Goal: Transaction & Acquisition: Purchase product/service

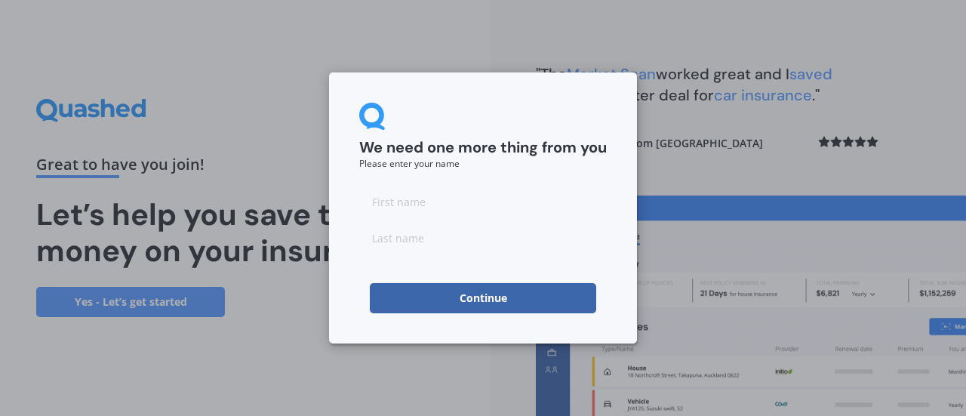
click at [439, 220] on div at bounding box center [483, 219] width 248 height 66
click at [438, 205] on input at bounding box center [483, 201] width 248 height 30
type input "Rina"
click at [383, 238] on input at bounding box center [483, 238] width 248 height 30
type input "[PERSON_NAME]"
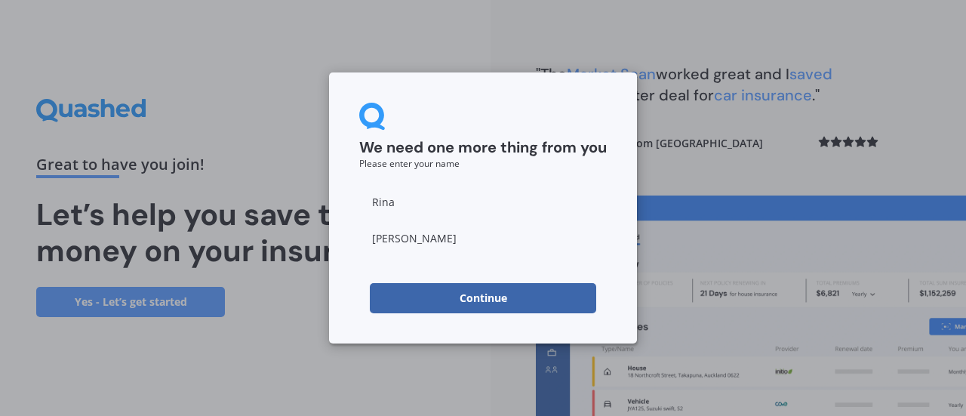
click at [456, 297] on button "Continue" at bounding box center [483, 298] width 226 height 30
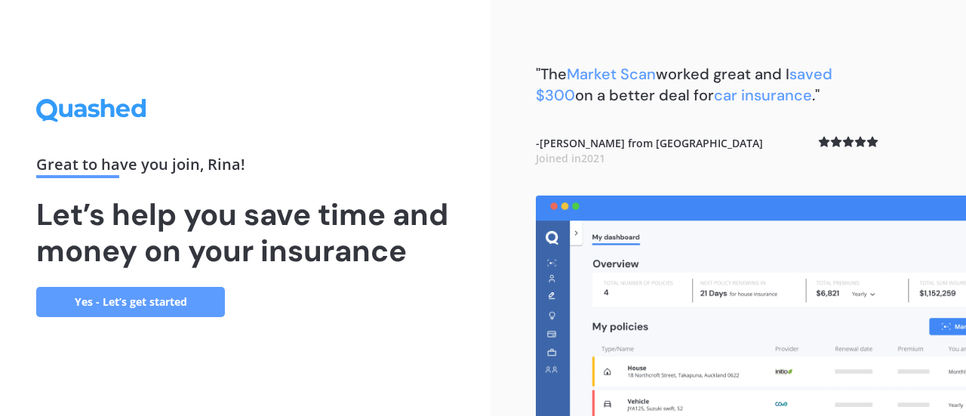
click at [153, 302] on link "Yes - Let’s get started" at bounding box center [130, 302] width 189 height 30
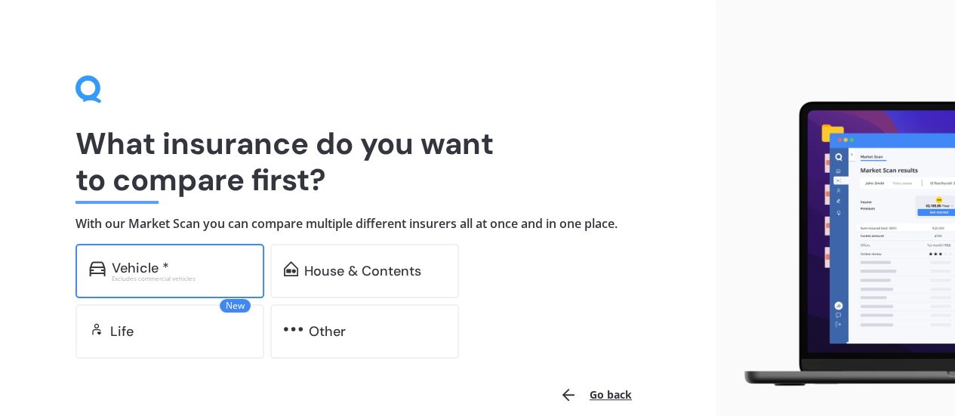
click at [137, 263] on div "Vehicle *" at bounding box center [140, 267] width 57 height 15
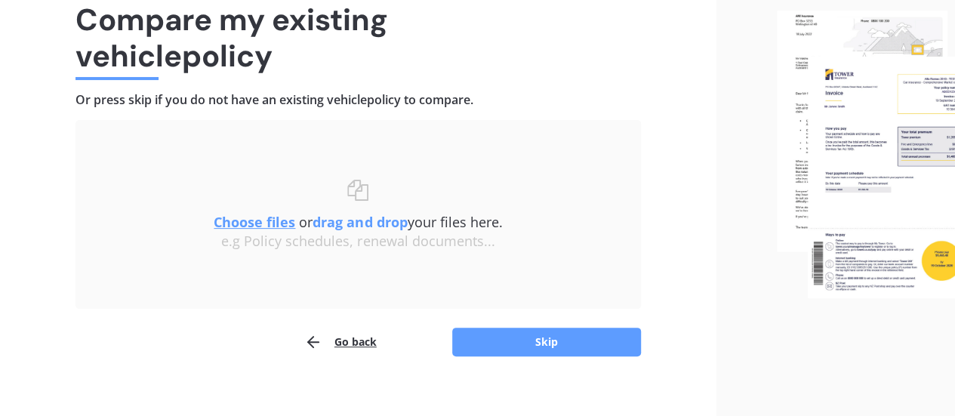
scroll to position [140, 0]
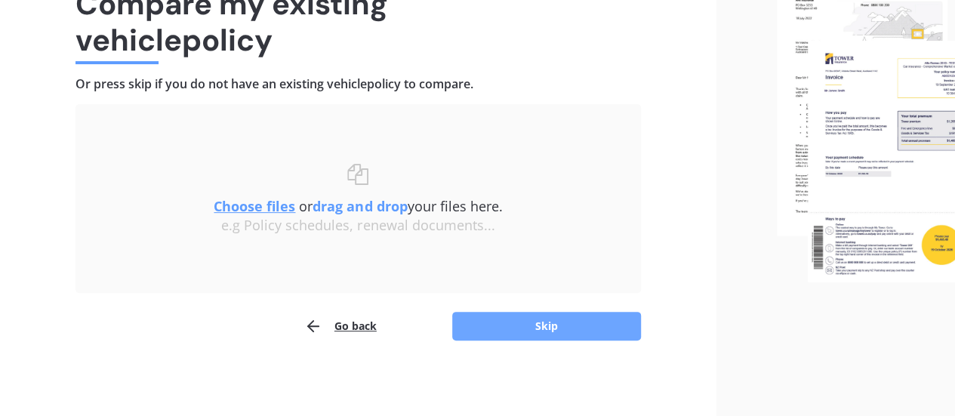
click at [566, 331] on button "Skip" at bounding box center [546, 326] width 189 height 29
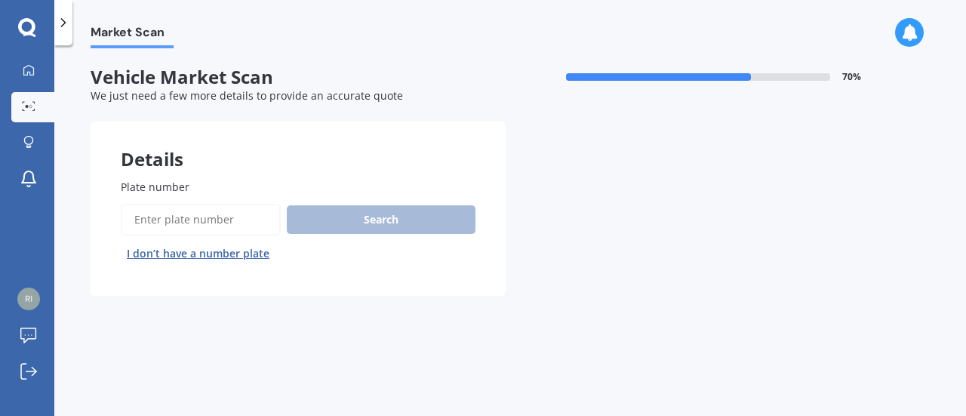
click at [208, 215] on input "Plate number" at bounding box center [201, 220] width 160 height 32
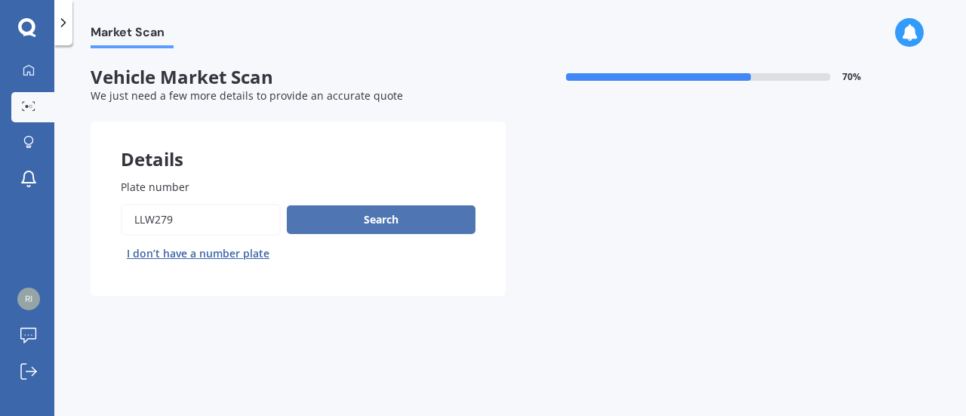
type input "LLW279"
click at [362, 220] on button "Search" at bounding box center [381, 219] width 189 height 29
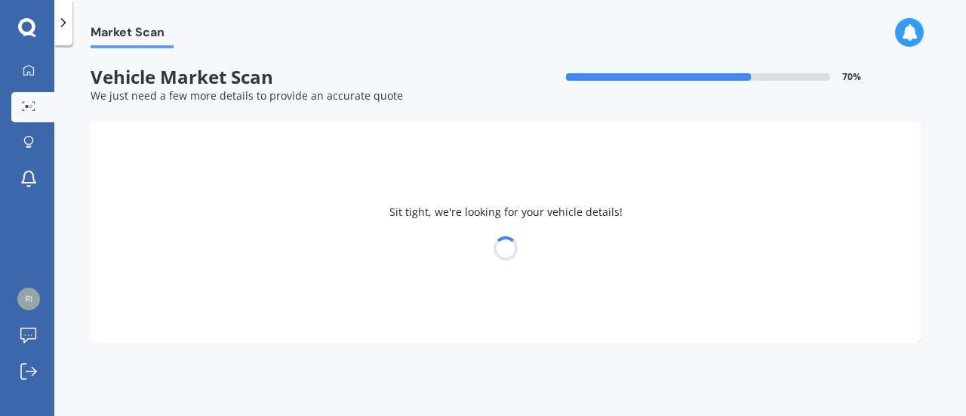
select select "NISSAN"
select select "NOTE"
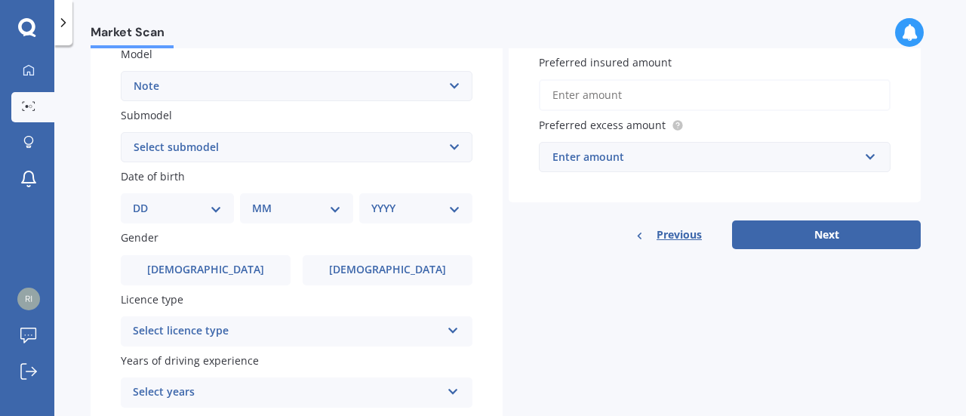
scroll to position [377, 0]
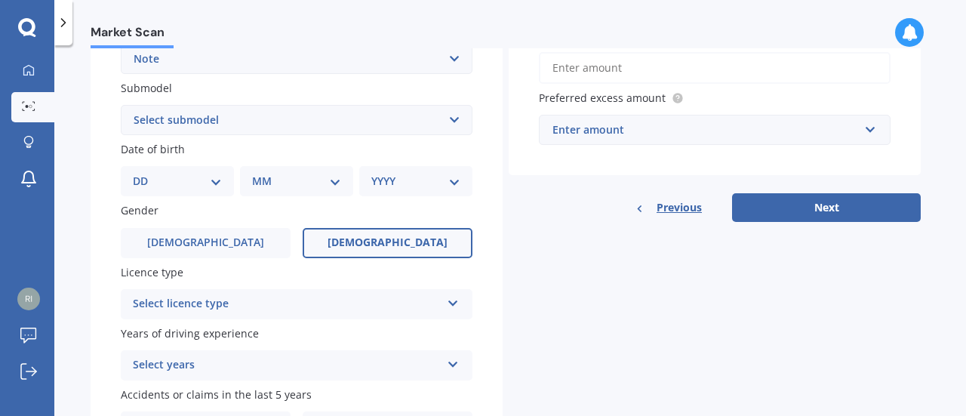
drag, startPoint x: 373, startPoint y: 246, endPoint x: 344, endPoint y: 246, distance: 28.7
click at [373, 246] on span "[DEMOGRAPHIC_DATA]" at bounding box center [388, 242] width 120 height 13
click at [0, 0] on input "[DEMOGRAPHIC_DATA]" at bounding box center [0, 0] width 0 height 0
click at [186, 179] on select "DD 01 02 03 04 05 06 07 08 09 10 11 12 13 14 15 16 17 18 19 20 21 22 23 24 25 2…" at bounding box center [177, 181] width 89 height 17
select select "05"
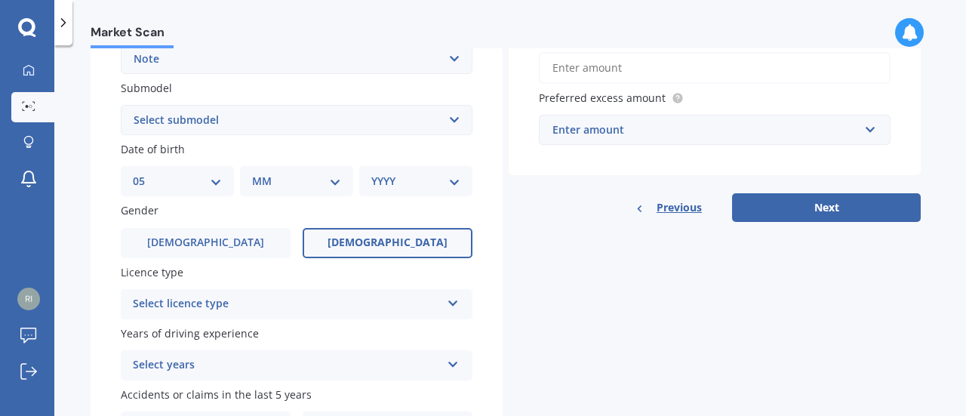
click at [145, 174] on select "DD 01 02 03 04 05 06 07 08 09 10 11 12 13 14 15 16 17 18 19 20 21 22 23 24 25 2…" at bounding box center [177, 181] width 89 height 17
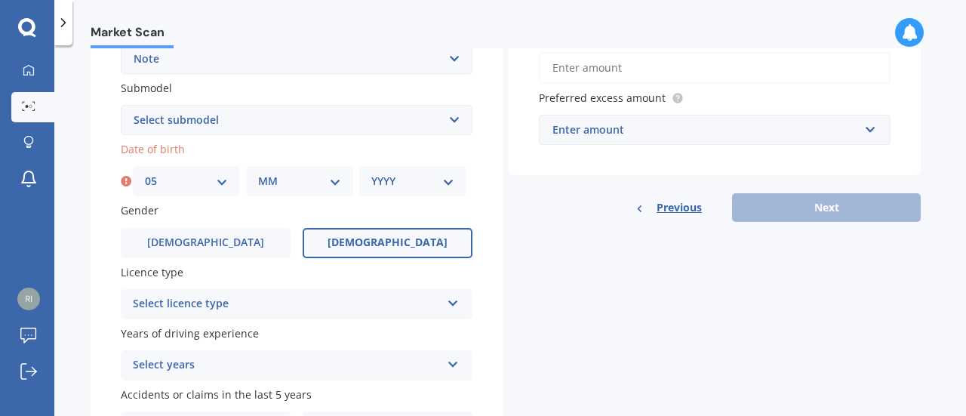
click at [299, 183] on select "MM 01 02 03 04 05 06 07 08 09 10 11 12" at bounding box center [299, 181] width 83 height 17
select select "05"
click at [258, 174] on select "MM 01 02 03 04 05 06 07 08 09 10 11 12" at bounding box center [299, 181] width 83 height 17
click at [391, 180] on select "YYYY 2025 2024 2023 2022 2021 2020 2019 2018 2017 2016 2015 2014 2013 2012 2011…" at bounding box center [412, 181] width 83 height 17
select select "1980"
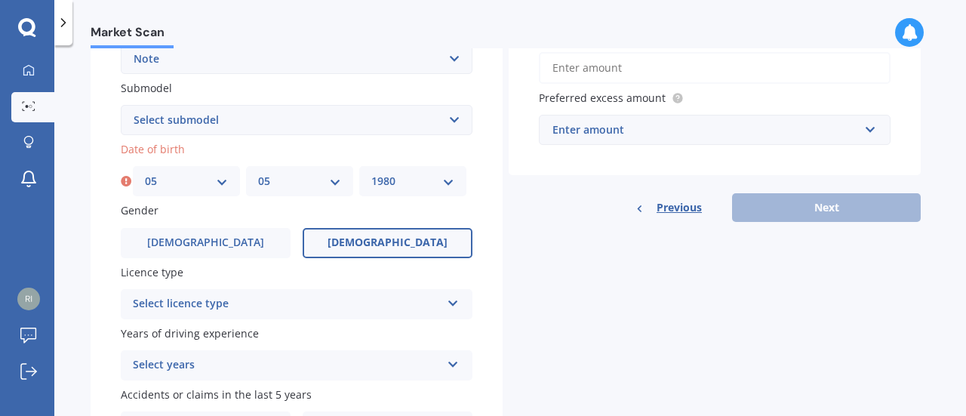
click at [371, 174] on select "YYYY 2025 2024 2023 2022 2021 2020 2019 2018 2017 2016 2015 2014 2013 2012 2011…" at bounding box center [412, 181] width 83 height 17
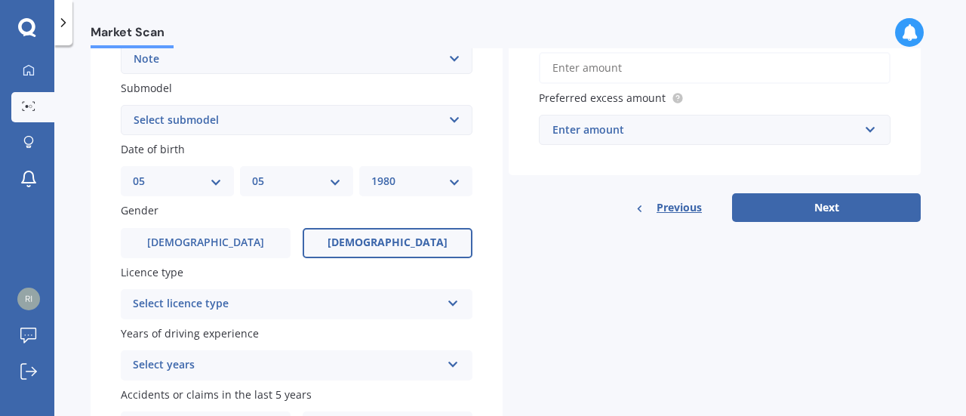
click at [681, 312] on div "Details Plate number Search I don’t have a number plate Year [DATE] Make Select…" at bounding box center [506, 108] width 830 height 728
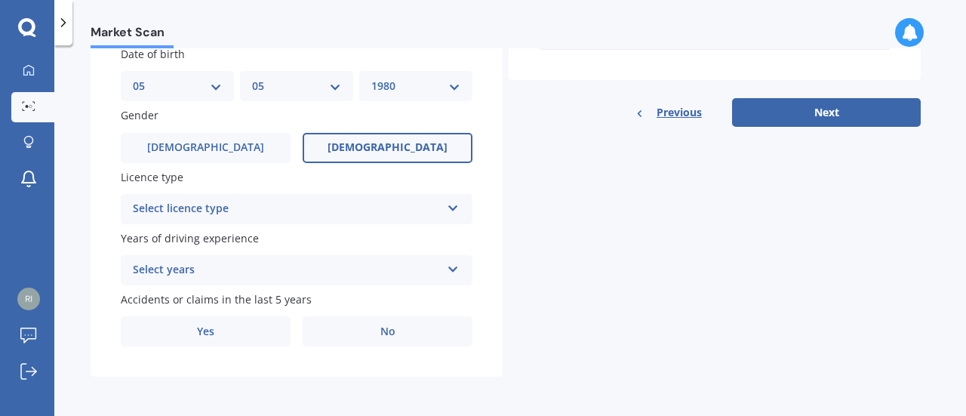
click at [231, 202] on div "Select licence type" at bounding box center [287, 209] width 308 height 18
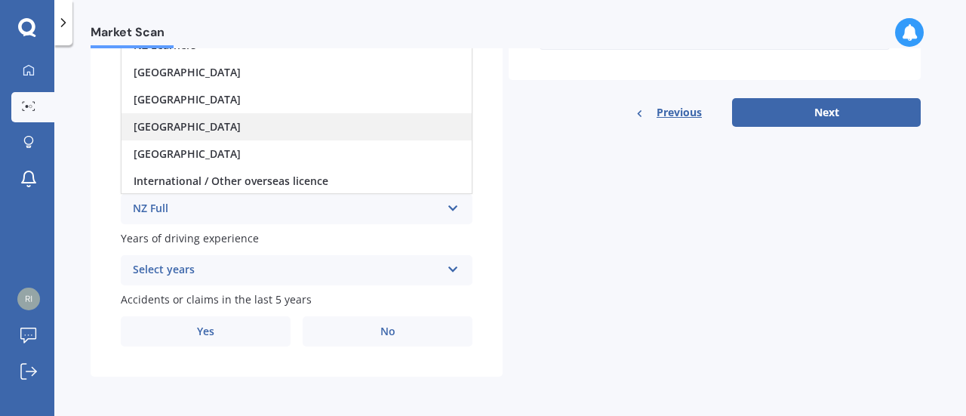
scroll to position [399, 0]
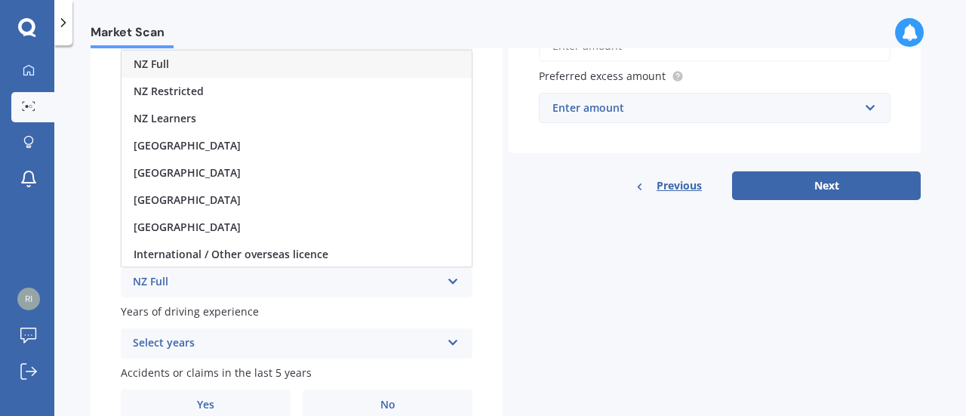
click at [244, 71] on div "NZ Full" at bounding box center [297, 64] width 350 height 27
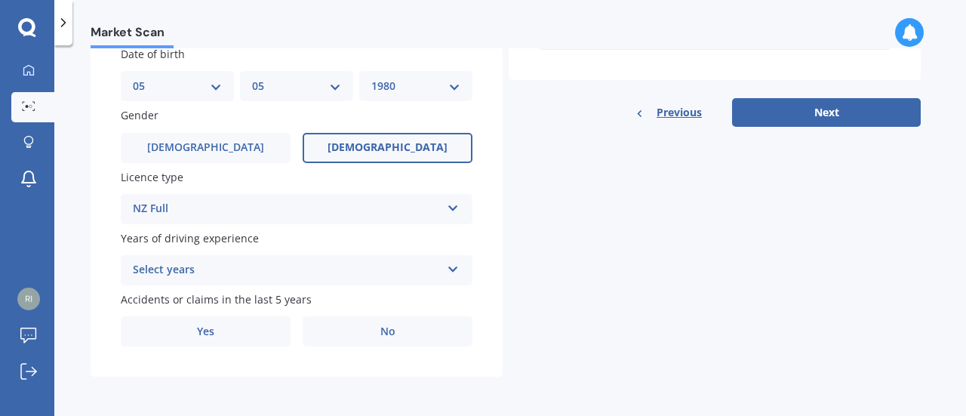
scroll to position [475, 0]
click at [238, 266] on div "Select years" at bounding box center [287, 270] width 308 height 18
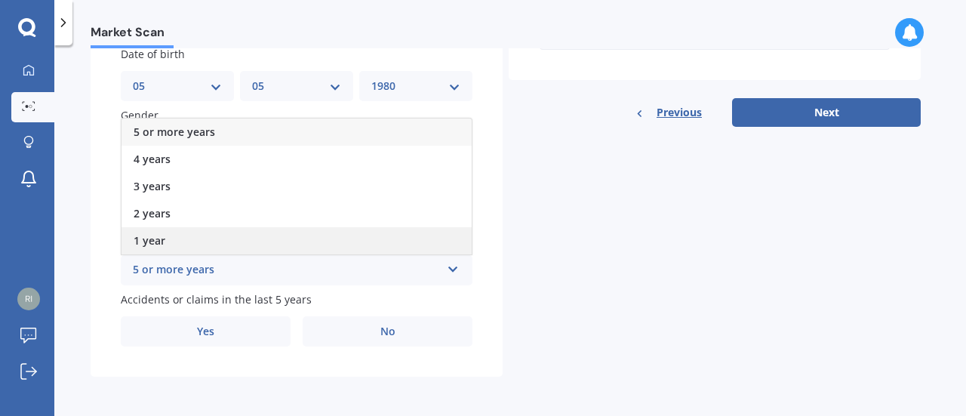
click at [198, 234] on div "1 year" at bounding box center [297, 240] width 350 height 27
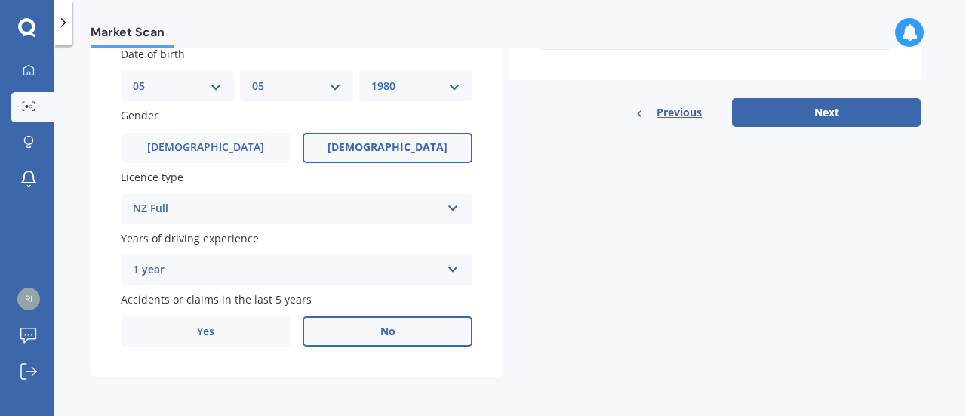
click at [398, 325] on label "No" at bounding box center [388, 331] width 170 height 30
click at [0, 0] on input "No" at bounding box center [0, 0] width 0 height 0
click at [816, 112] on button "Next" at bounding box center [826, 112] width 189 height 29
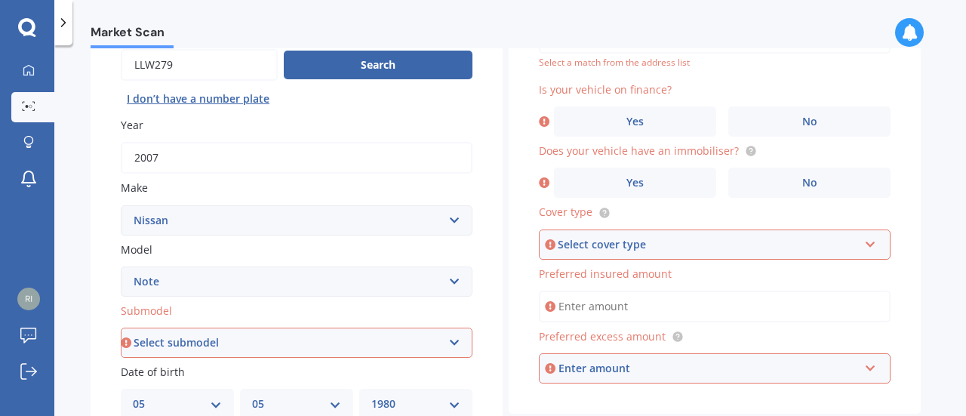
scroll to position [62, 0]
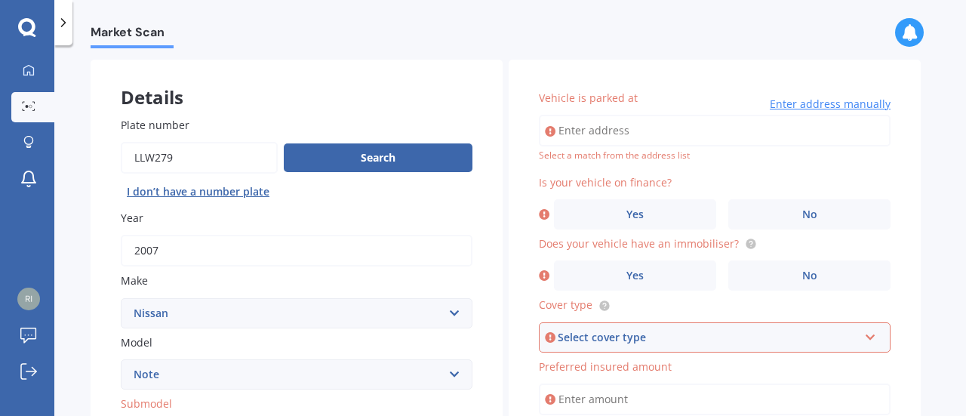
click at [599, 134] on input "Vehicle is parked at" at bounding box center [715, 131] width 352 height 32
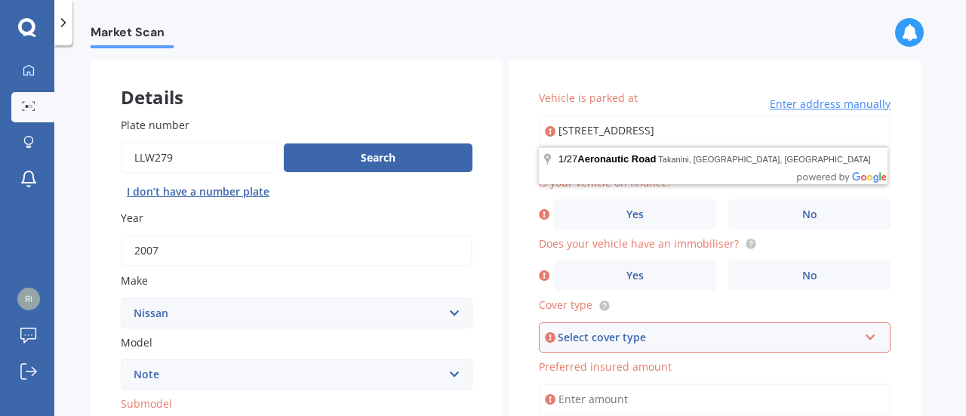
type input "[STREET_ADDRESS]"
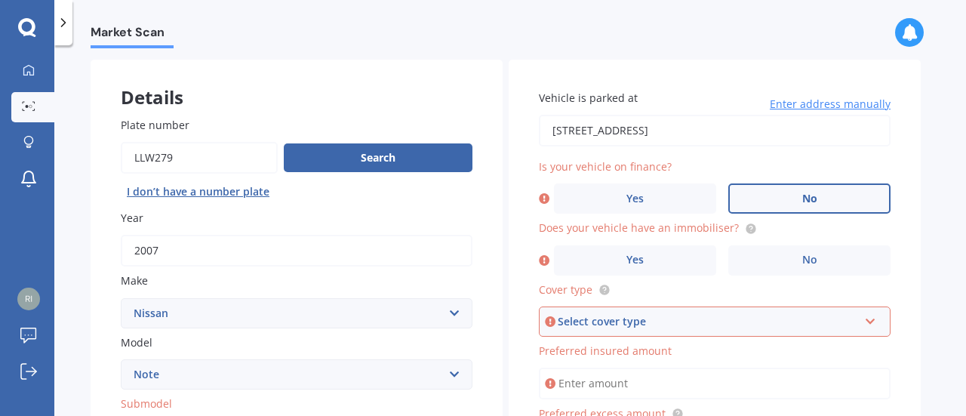
drag, startPoint x: 833, startPoint y: 191, endPoint x: 826, endPoint y: 198, distance: 10.7
click at [833, 191] on label "No" at bounding box center [809, 198] width 162 height 30
click at [0, 0] on input "No" at bounding box center [0, 0] width 0 height 0
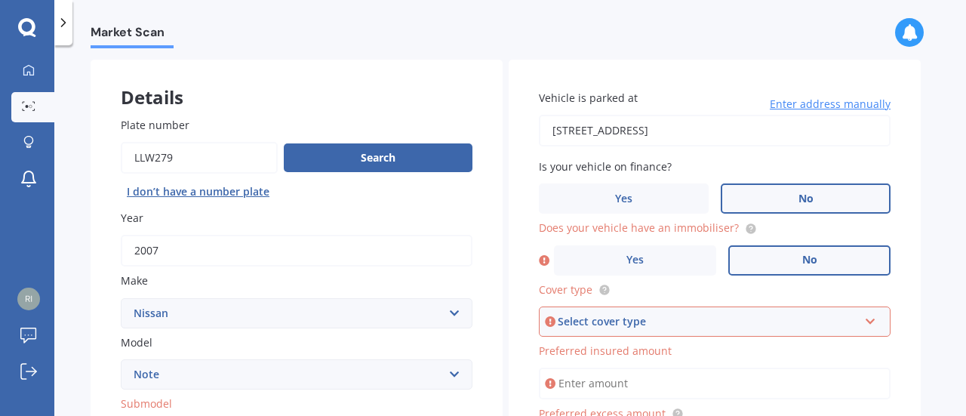
click at [830, 263] on label "No" at bounding box center [809, 260] width 162 height 30
click at [0, 0] on input "No" at bounding box center [0, 0] width 0 height 0
click at [622, 321] on div "Select cover type" at bounding box center [708, 321] width 300 height 17
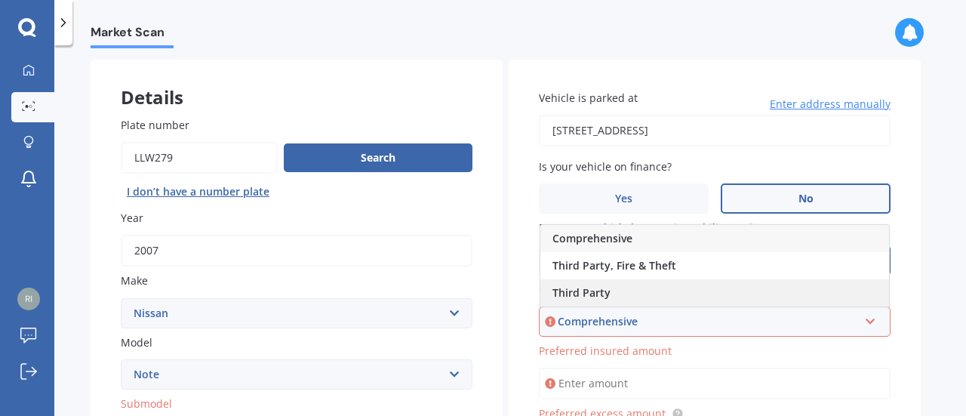
click at [602, 298] on span "Third Party" at bounding box center [581, 292] width 58 height 14
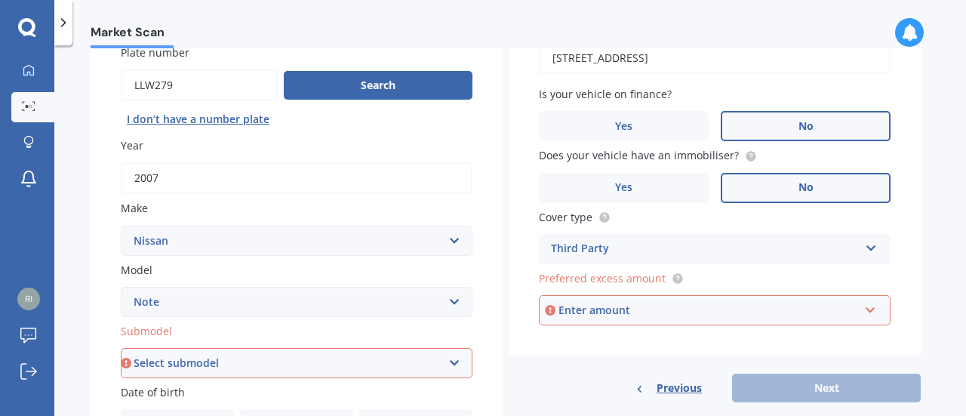
scroll to position [213, 0]
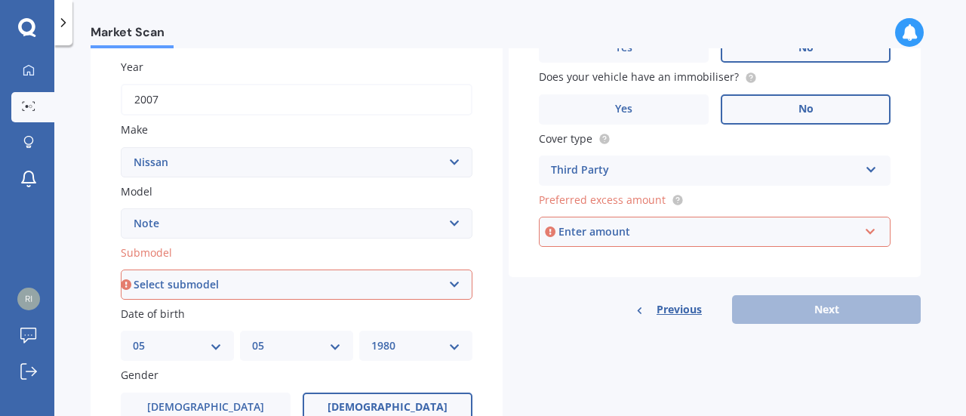
click at [666, 229] on div "Enter amount" at bounding box center [708, 231] width 300 height 17
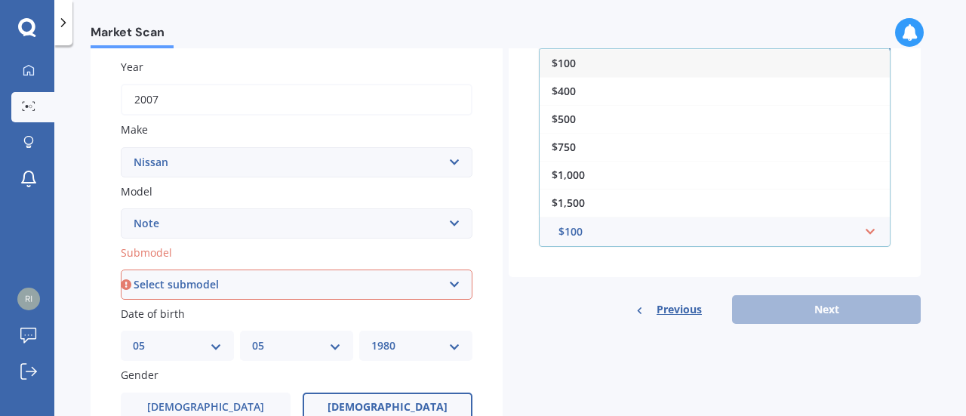
click at [583, 65] on div "$100" at bounding box center [715, 63] width 350 height 28
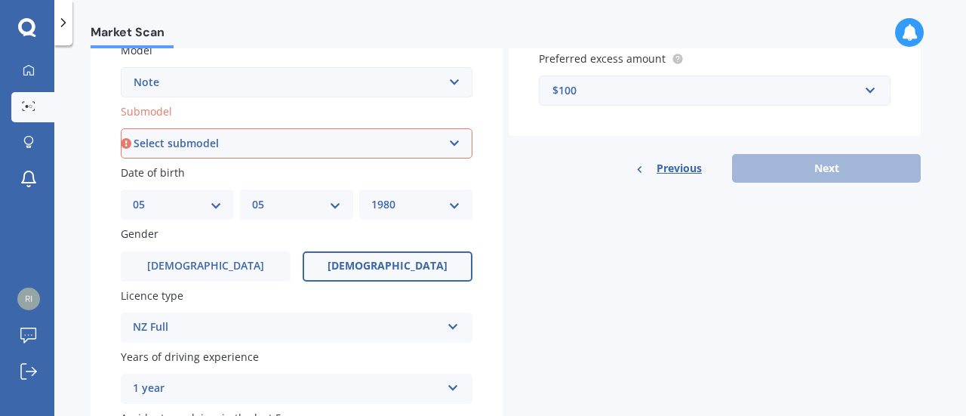
scroll to position [439, 0]
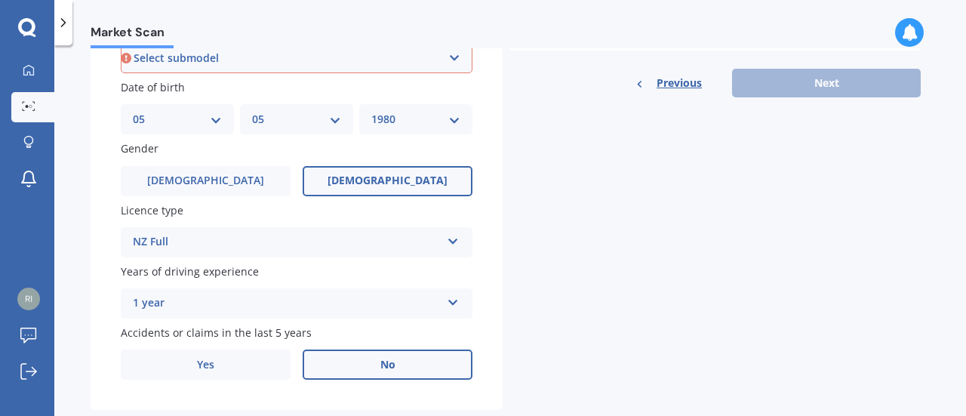
click at [832, 90] on div "Previous Next" at bounding box center [715, 83] width 412 height 29
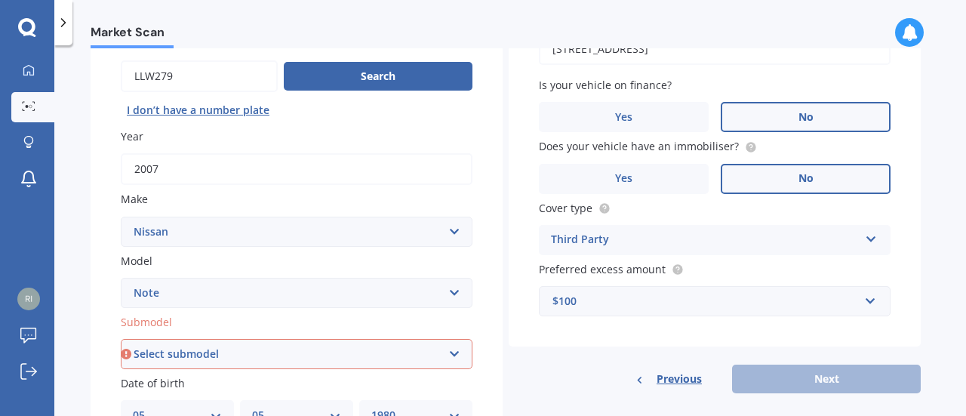
scroll to position [288, 0]
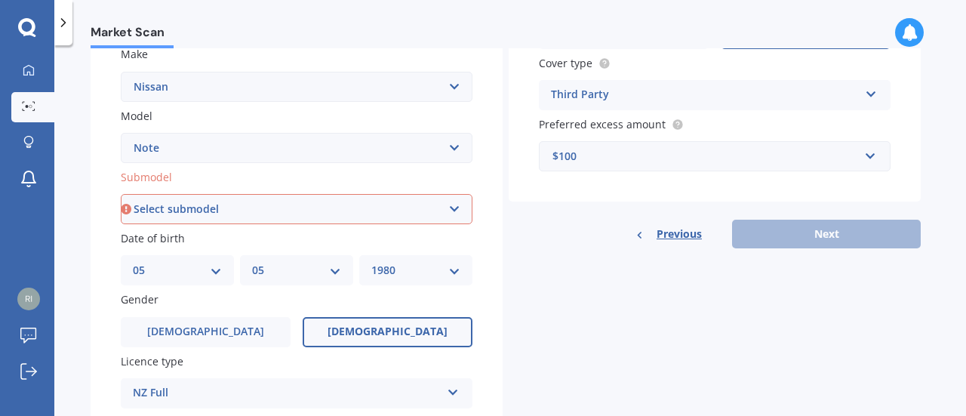
click at [256, 205] on select "Select submodel (All) E-Power Hatchback Non Turbo Station Wagon turbo" at bounding box center [297, 209] width 352 height 30
select select "HATCHBACK NON TURBO"
click at [121, 195] on select "Select submodel (All) E-Power Hatchback Non Turbo Station Wagon turbo" at bounding box center [297, 209] width 352 height 30
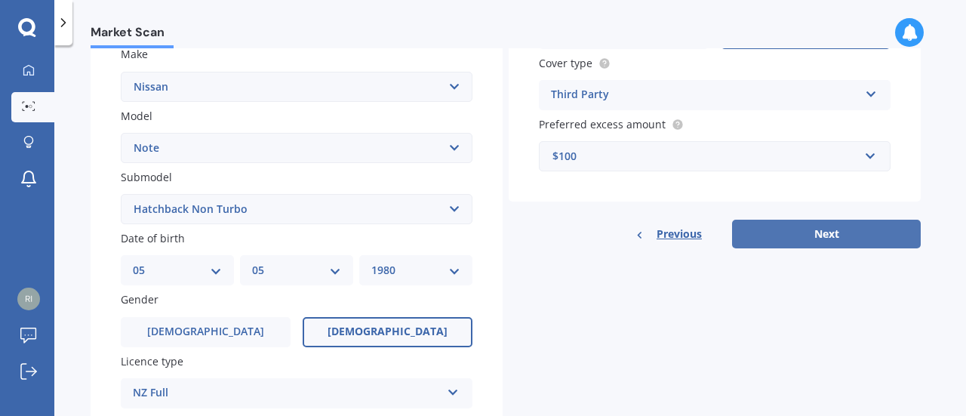
click at [865, 237] on button "Next" at bounding box center [826, 234] width 189 height 29
select select "05"
select select "1980"
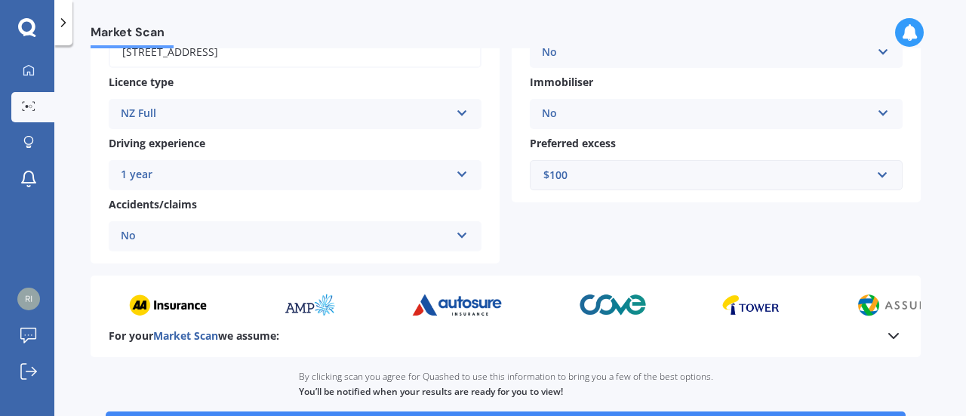
scroll to position [362, 0]
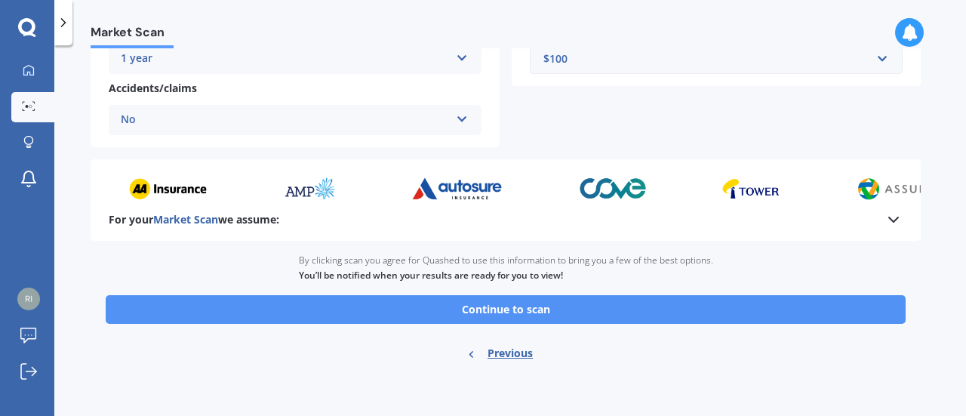
click at [602, 312] on button "Continue to scan" at bounding box center [506, 309] width 800 height 29
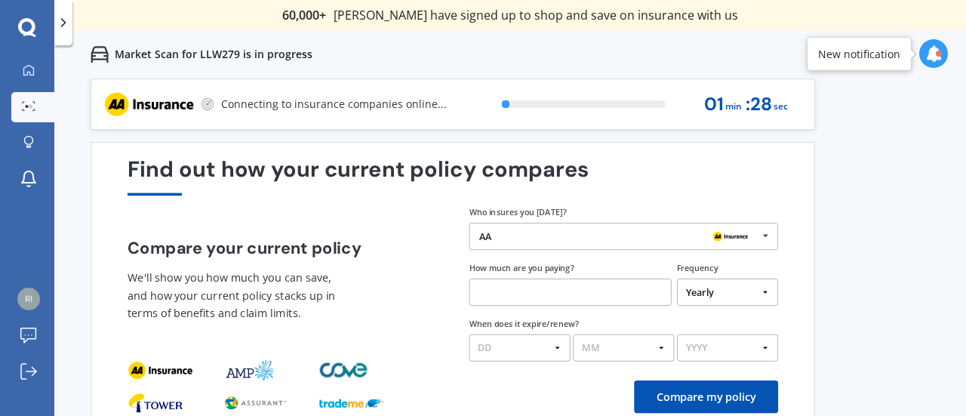
scroll to position [26, 0]
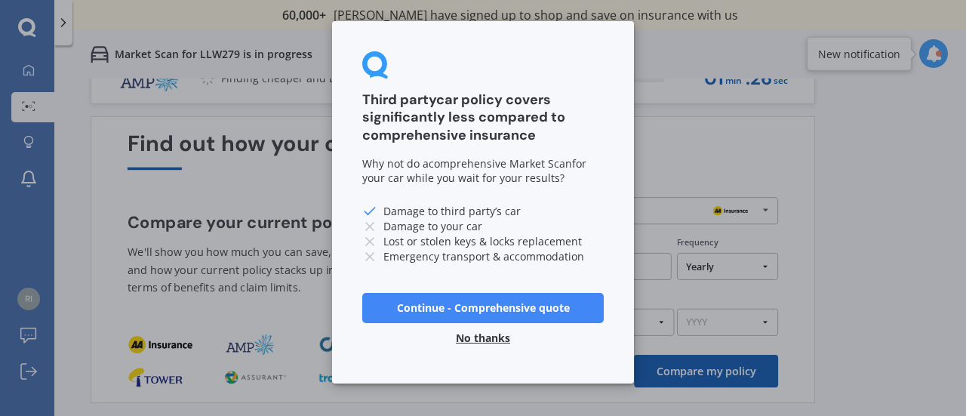
click at [500, 337] on button "No thanks" at bounding box center [483, 338] width 72 height 30
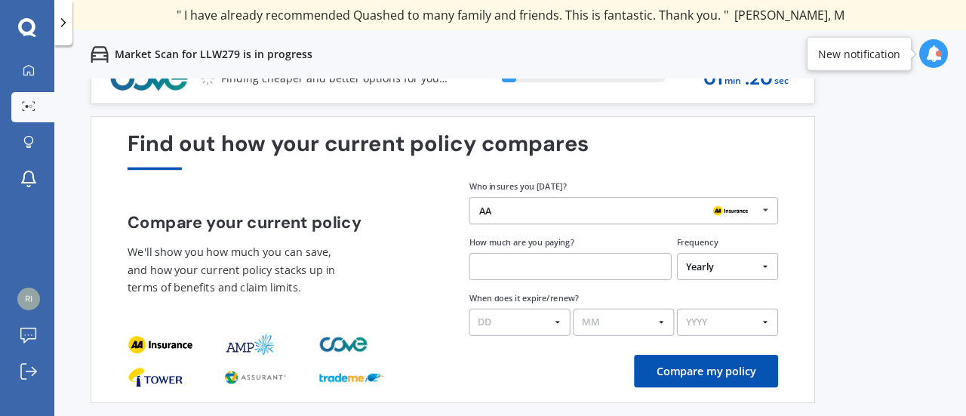
click at [640, 206] on div "AA" at bounding box center [618, 210] width 278 height 11
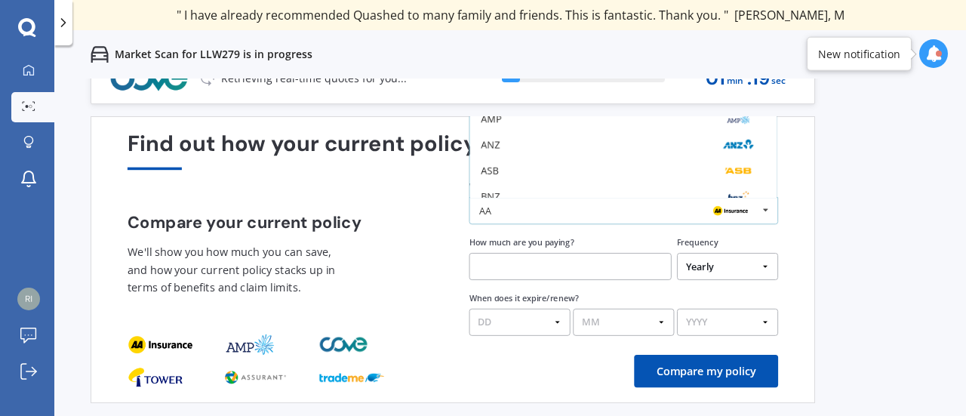
click at [640, 206] on div "AA" at bounding box center [618, 210] width 278 height 11
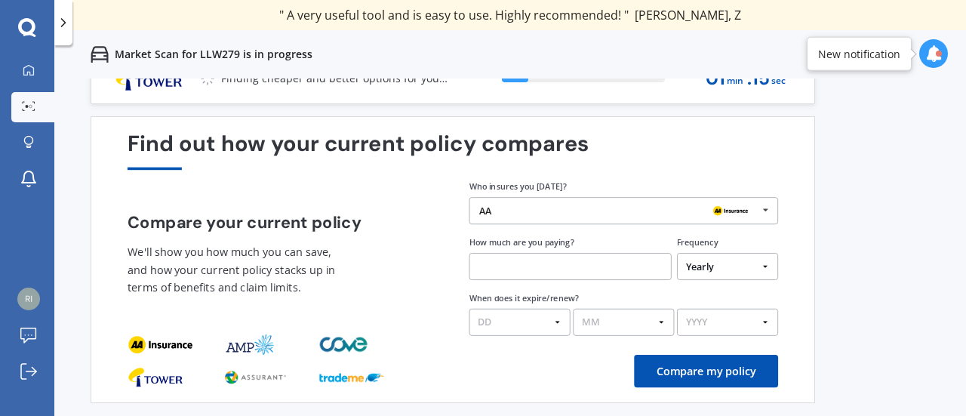
click at [743, 358] on button "Compare my policy" at bounding box center [706, 371] width 144 height 32
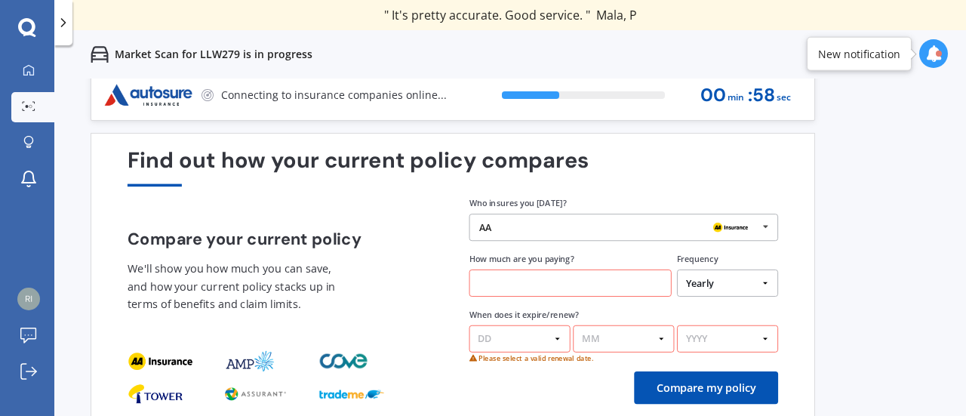
scroll to position [0, 0]
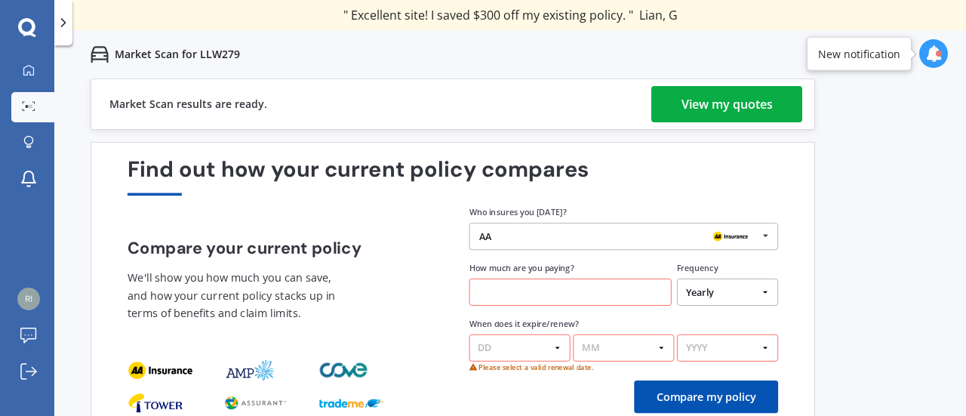
click at [777, 105] on link "View my quotes" at bounding box center [726, 104] width 151 height 36
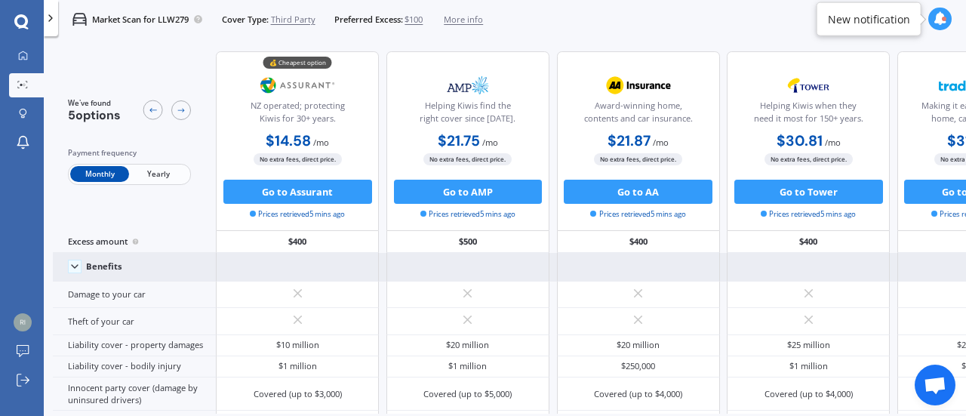
click at [69, 268] on icon at bounding box center [75, 266] width 12 height 12
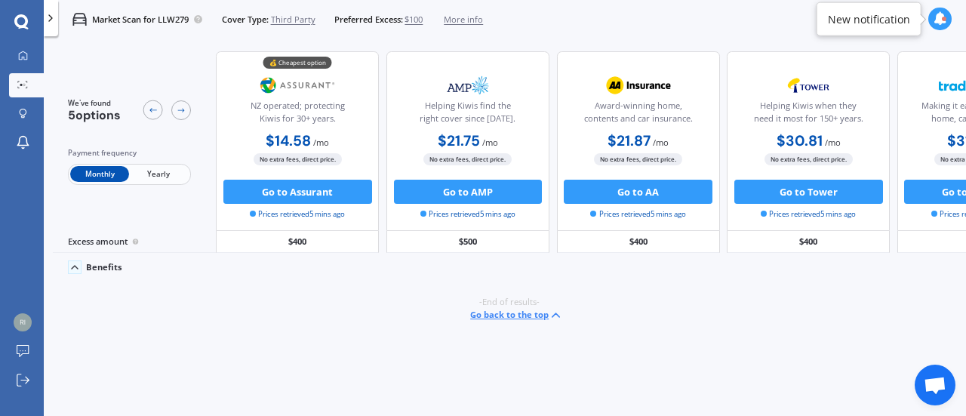
click at [69, 268] on icon at bounding box center [75, 267] width 12 height 12
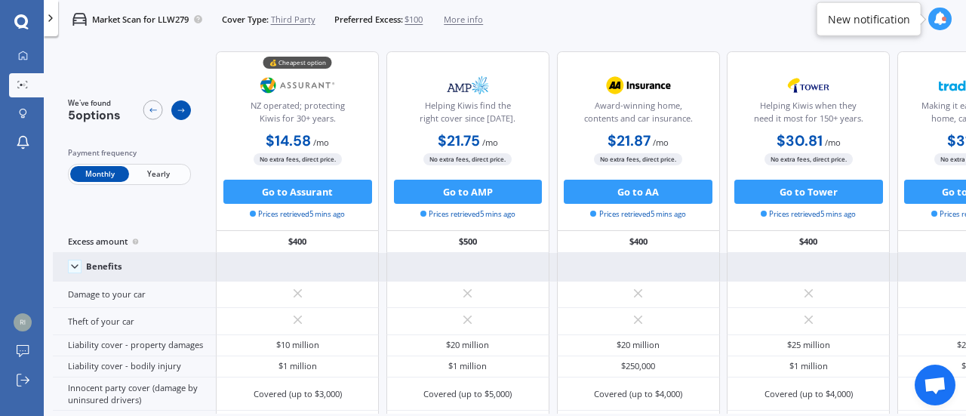
click at [183, 113] on icon at bounding box center [182, 111] width 10 height 10
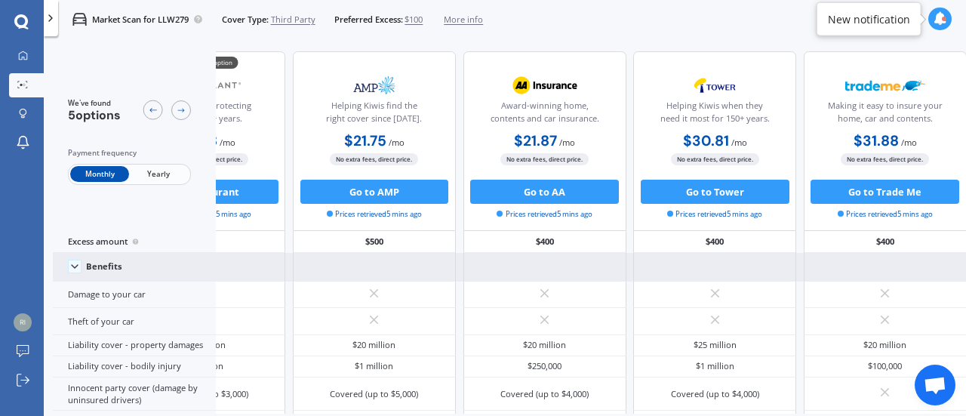
scroll to position [0, 125]
click at [154, 111] on icon at bounding box center [152, 110] width 7 height 5
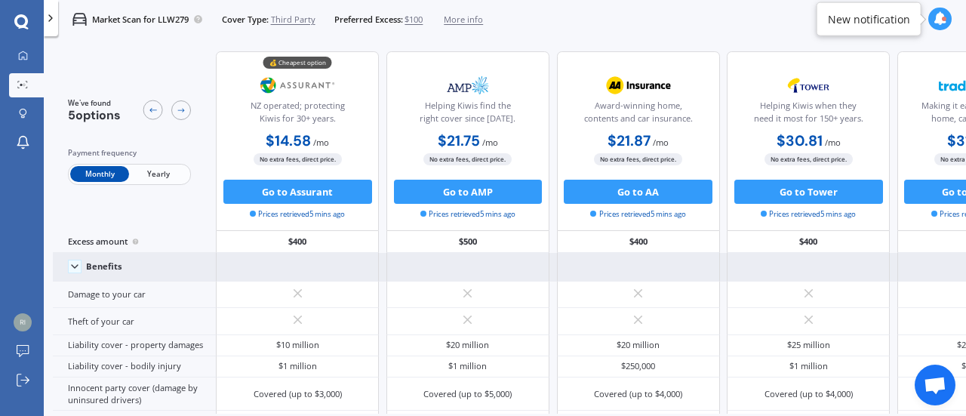
click at [148, 169] on span "Yearly" at bounding box center [158, 174] width 59 height 16
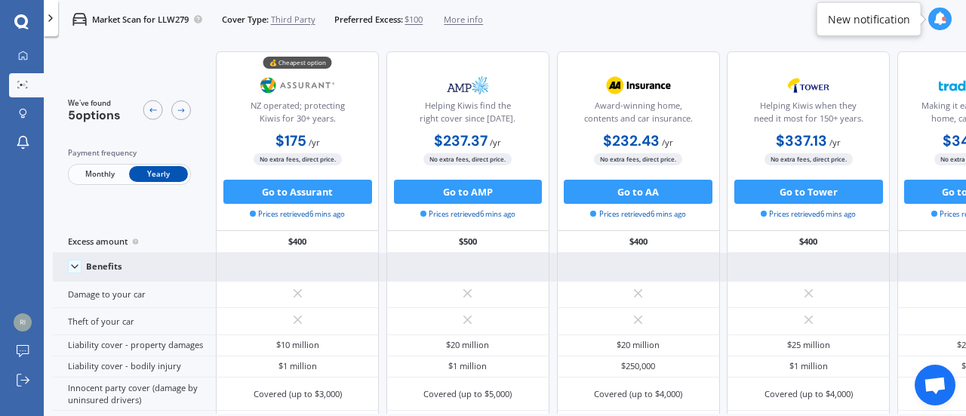
click at [85, 171] on span "Monthly" at bounding box center [99, 174] width 59 height 16
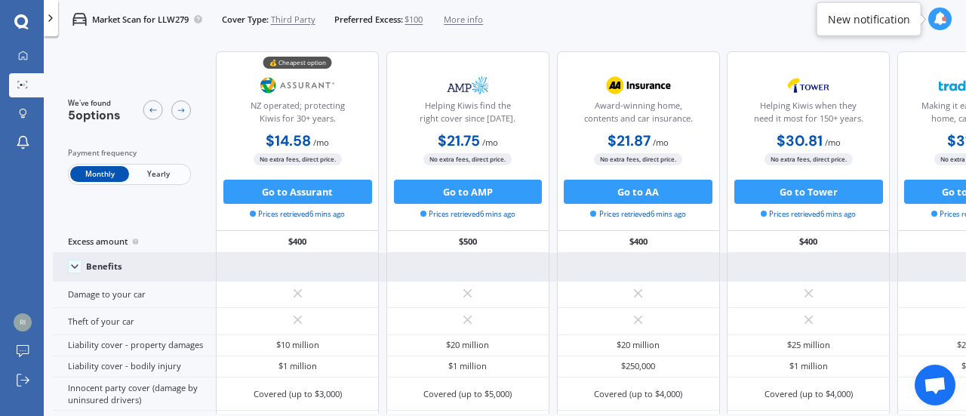
click at [299, 23] on span "Third Party" at bounding box center [293, 20] width 45 height 12
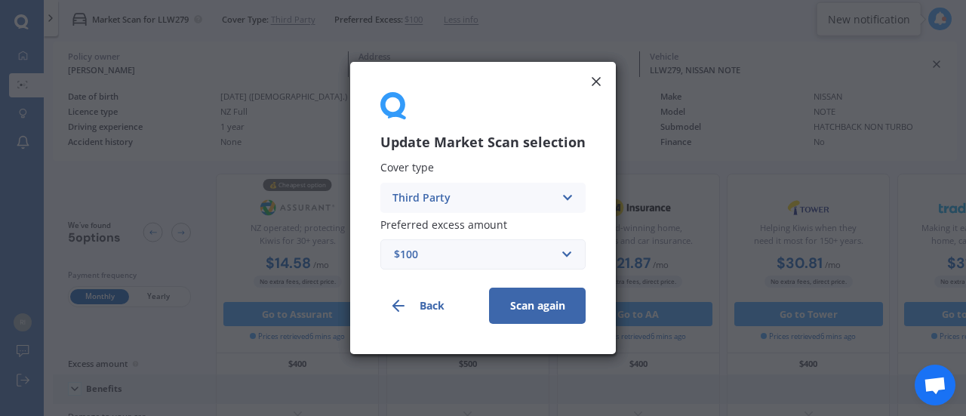
click at [426, 202] on div "Third Party" at bounding box center [473, 197] width 162 height 17
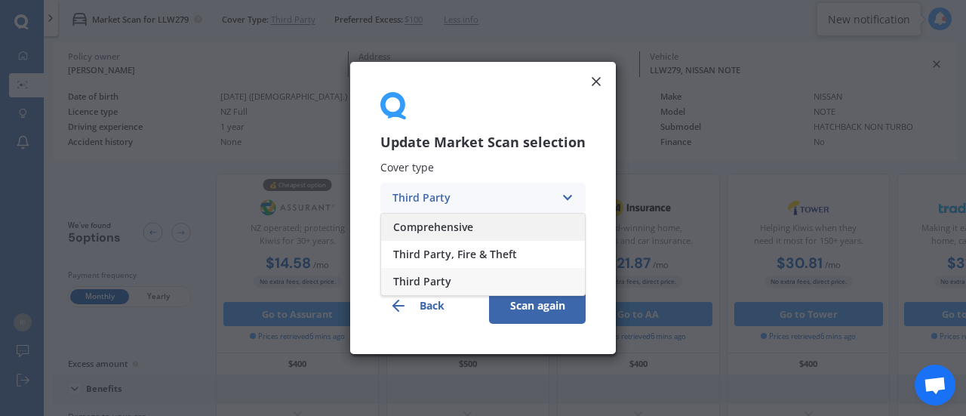
click at [427, 229] on span "Comprehensive" at bounding box center [433, 227] width 80 height 11
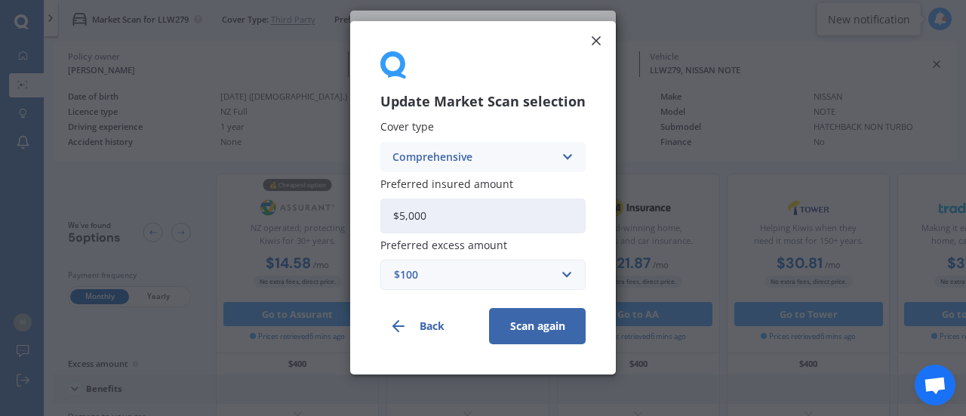
click at [589, 40] on icon at bounding box center [596, 40] width 15 height 15
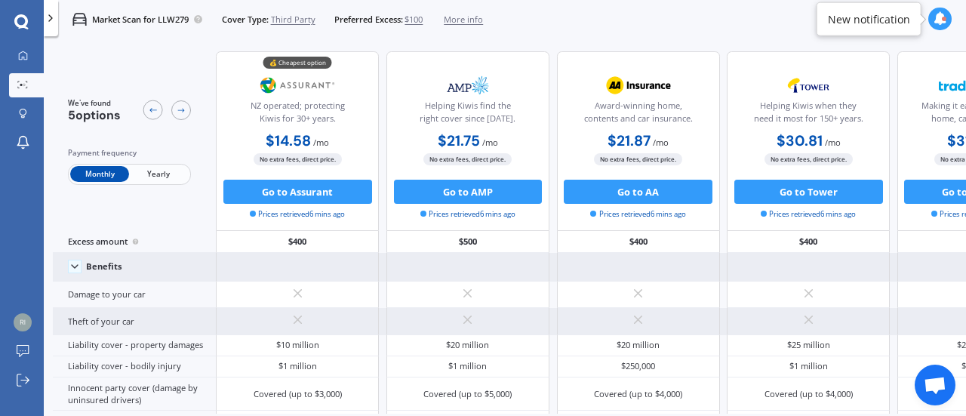
scroll to position [472, 0]
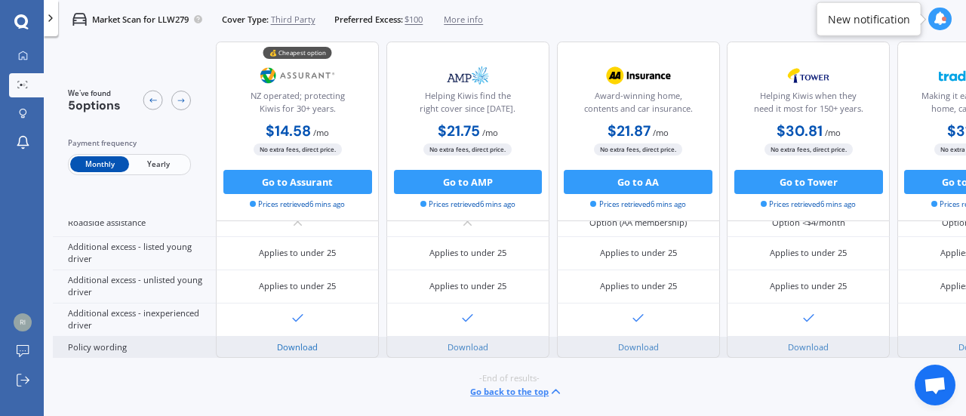
click at [294, 341] on link "Download" at bounding box center [297, 346] width 41 height 11
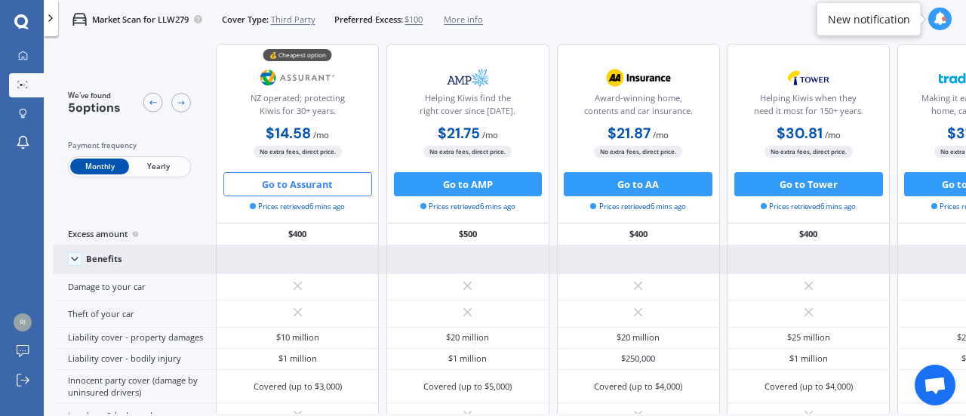
scroll to position [0, 0]
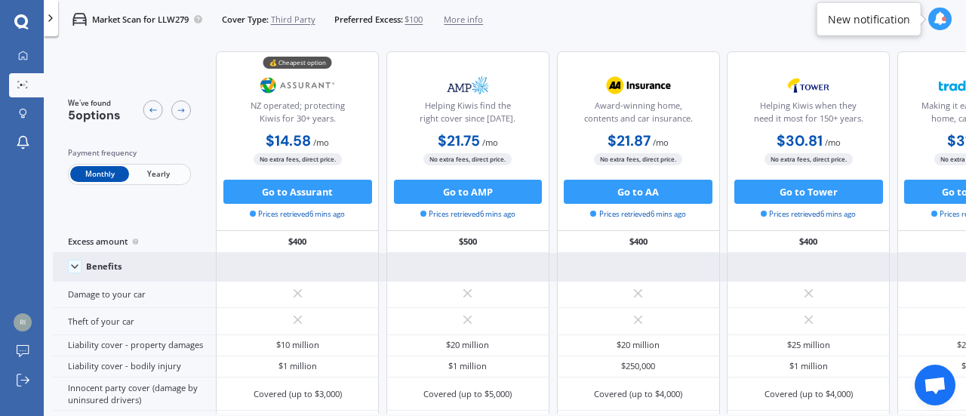
click at [287, 23] on span "Third Party" at bounding box center [293, 20] width 45 height 12
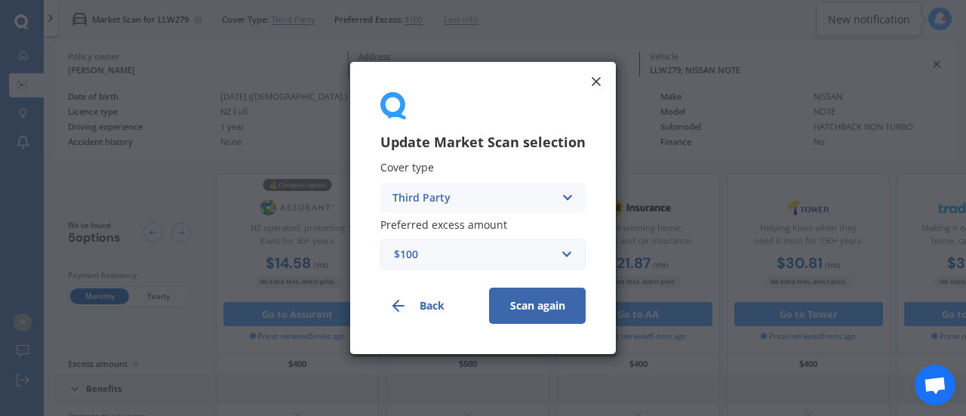
click at [463, 205] on div "Third Party" at bounding box center [473, 197] width 162 height 17
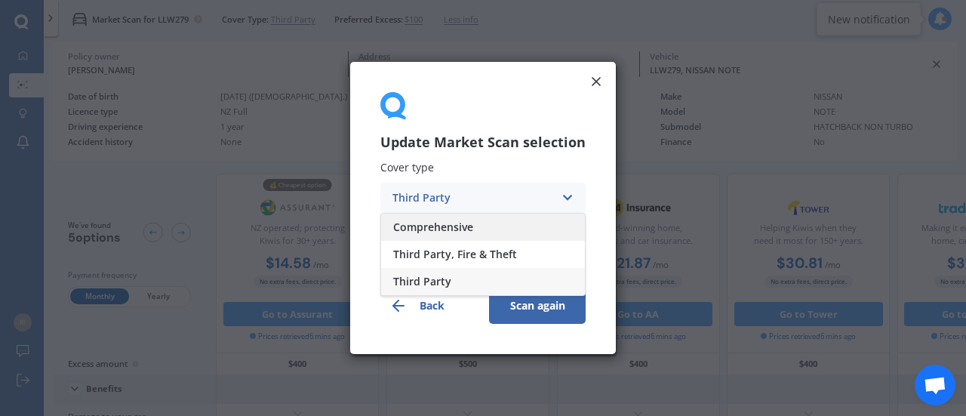
click at [447, 238] on div "Comprehensive" at bounding box center [483, 227] width 204 height 27
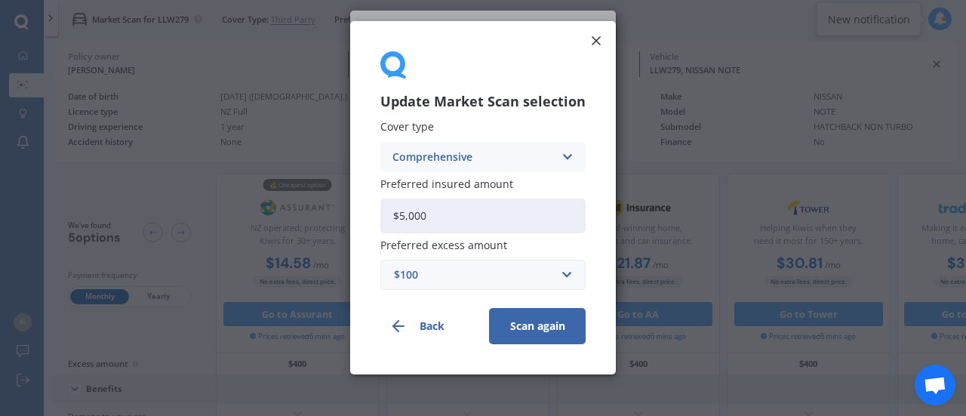
click at [525, 322] on button "Scan again" at bounding box center [537, 326] width 97 height 36
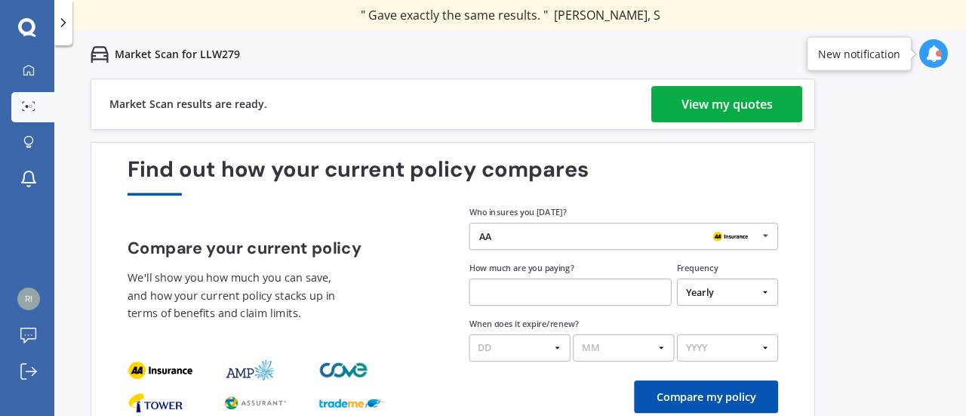
click at [770, 99] on div "View my quotes" at bounding box center [726, 104] width 91 height 36
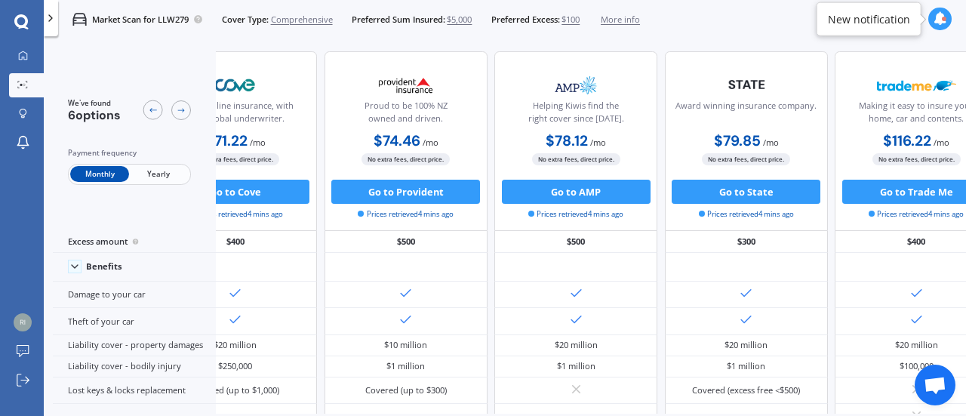
scroll to position [0, 338]
